Goal: Navigation & Orientation: Find specific page/section

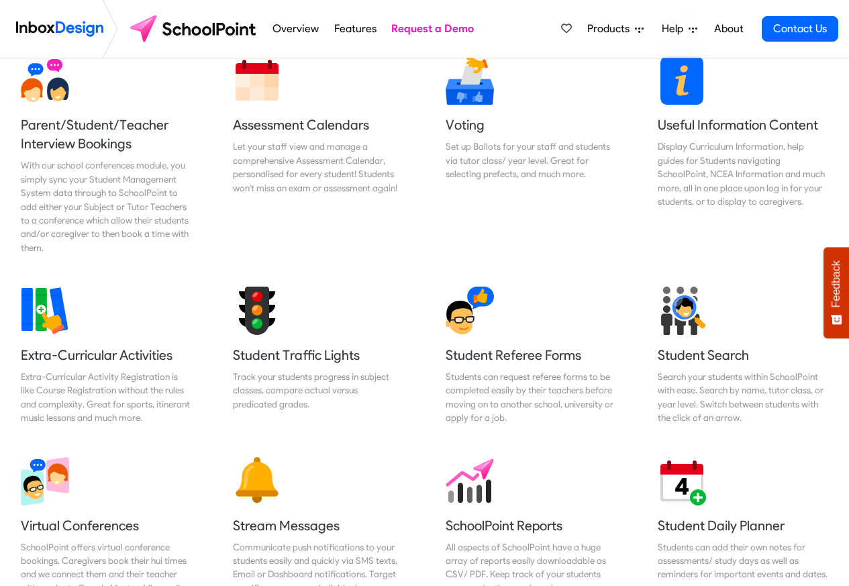
scroll to position [885, 0]
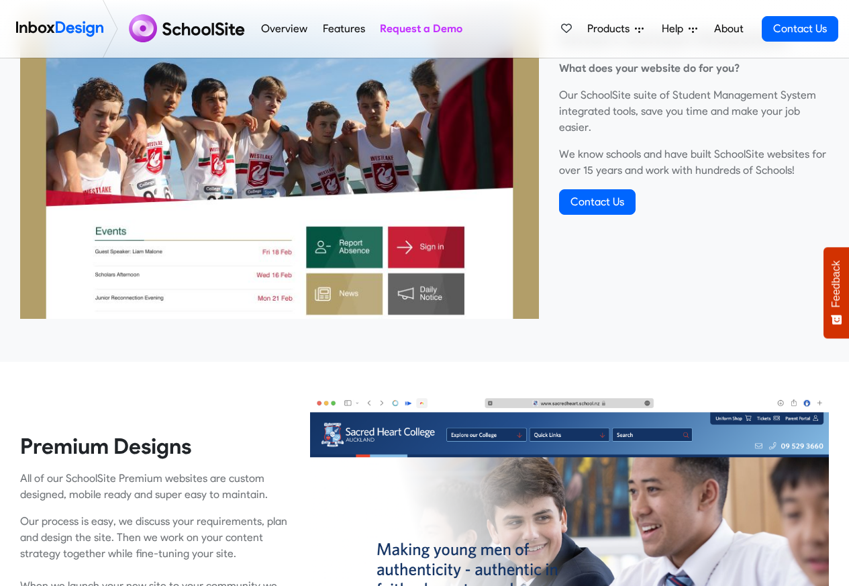
scroll to position [724, 0]
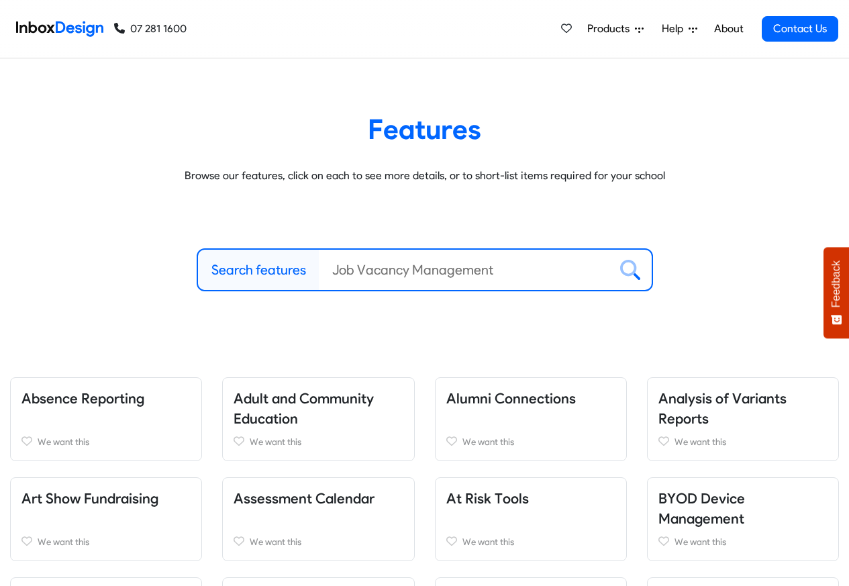
click at [612, 30] on span "Products" at bounding box center [611, 29] width 48 height 16
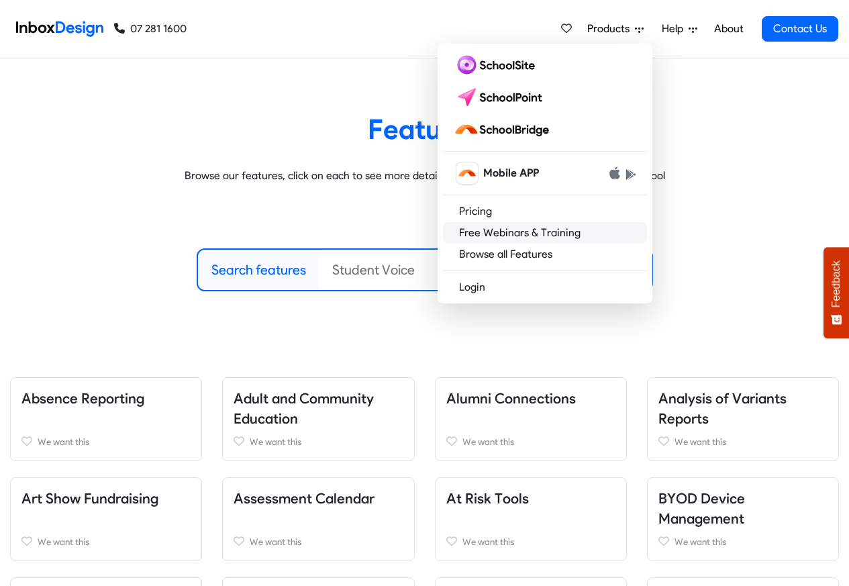
click at [498, 234] on link "Free Webinars & Training" at bounding box center [545, 232] width 204 height 21
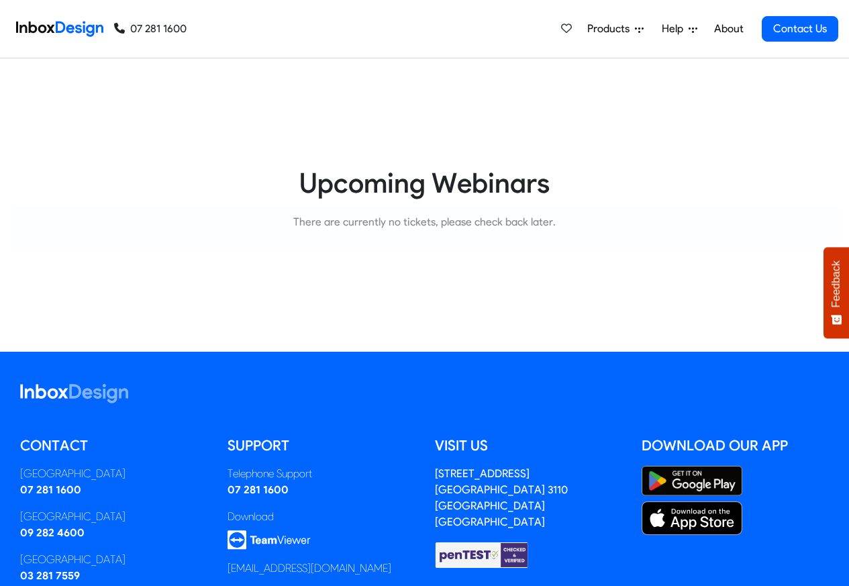
click at [654, 30] on li "Help Support Portal Email Support Online Chat - LIVE [GEOGRAPHIC_DATA] 07 281 1…" at bounding box center [679, 28] width 54 height 27
click at [651, 30] on li "Products Mobile APP Pricing Free Webinars & Training Browse all Features Login" at bounding box center [615, 28] width 74 height 27
click at [725, 29] on link "About" at bounding box center [728, 28] width 37 height 27
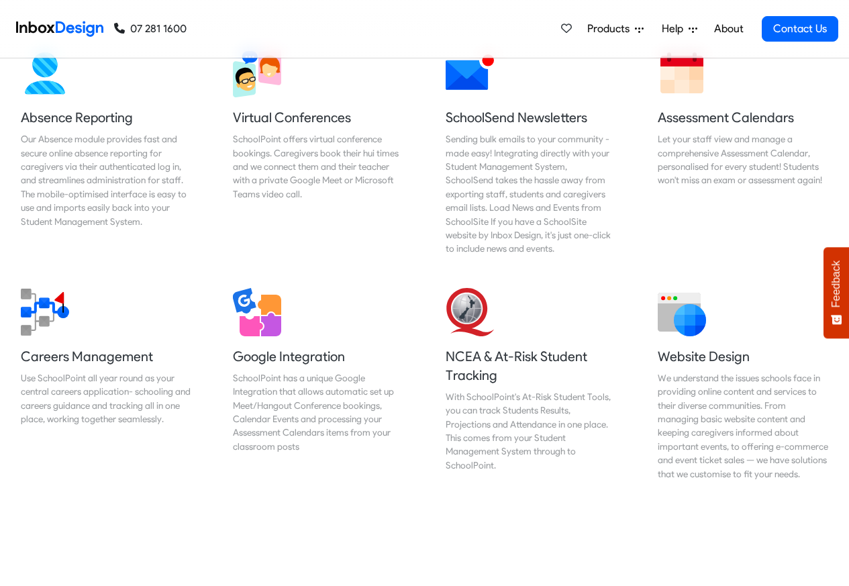
scroll to position [1129, 0]
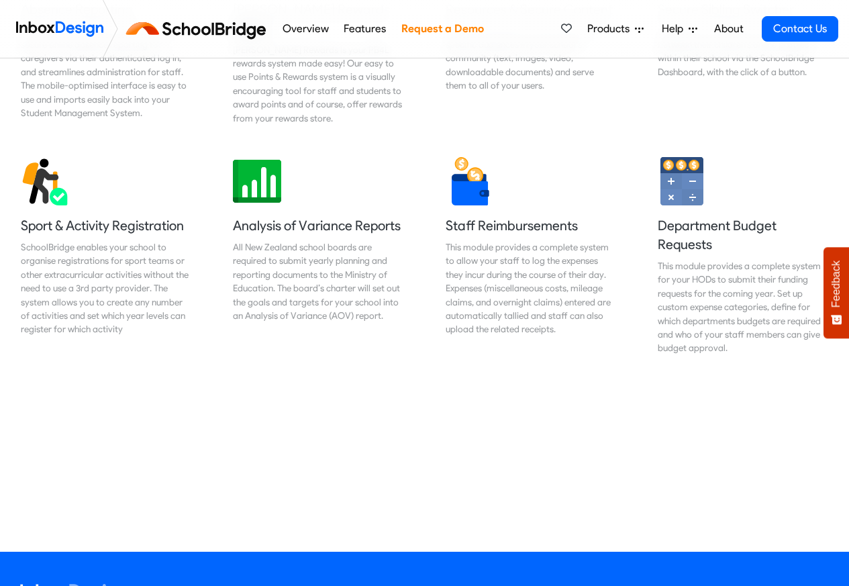
scroll to position [1127, 0]
